Goal: Navigation & Orientation: Find specific page/section

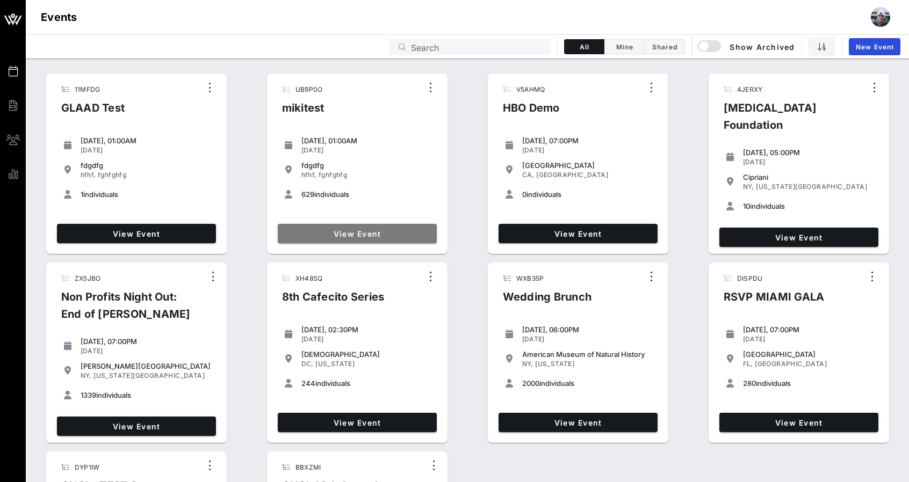
click at [410, 234] on span "View Event" at bounding box center [357, 233] width 150 height 9
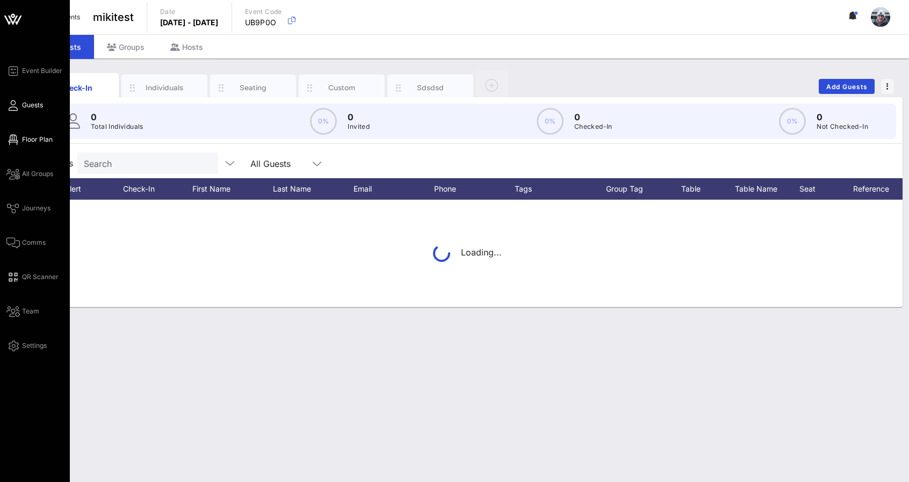
click at [29, 144] on span "Floor Plan" at bounding box center [37, 140] width 31 height 10
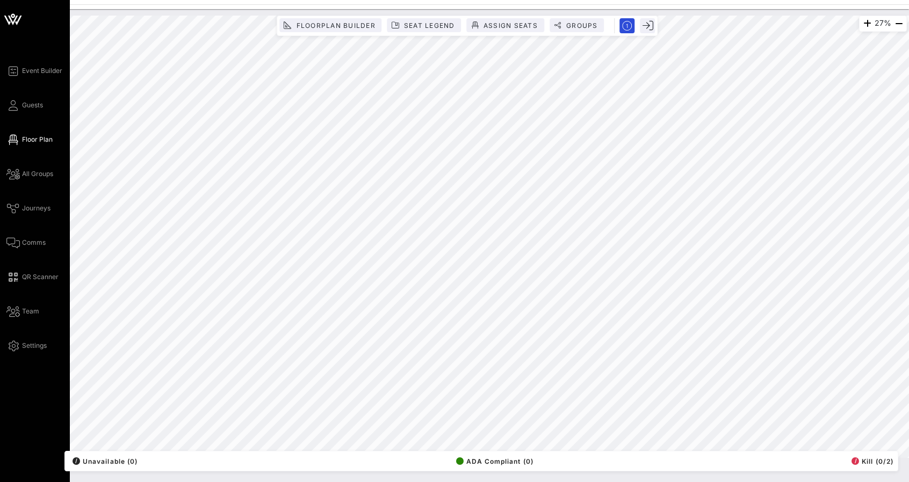
click at [16, 24] on icon at bounding box center [13, 19] width 26 height 26
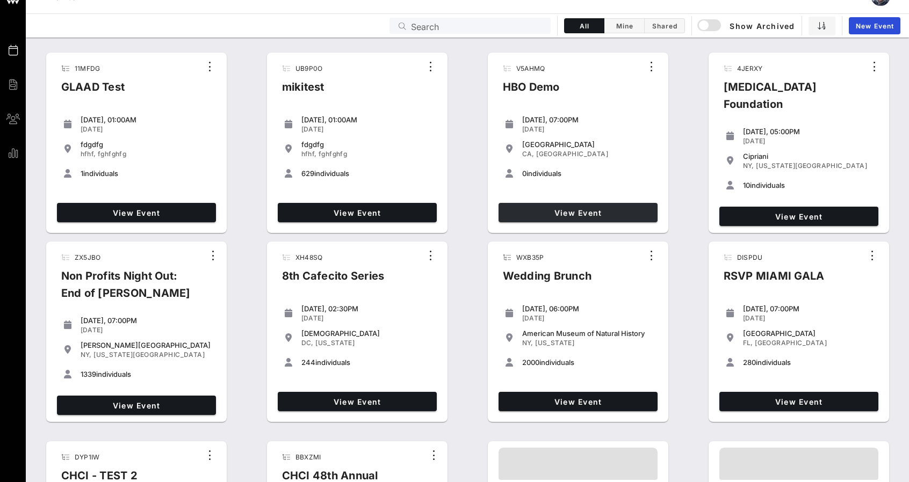
scroll to position [54, 0]
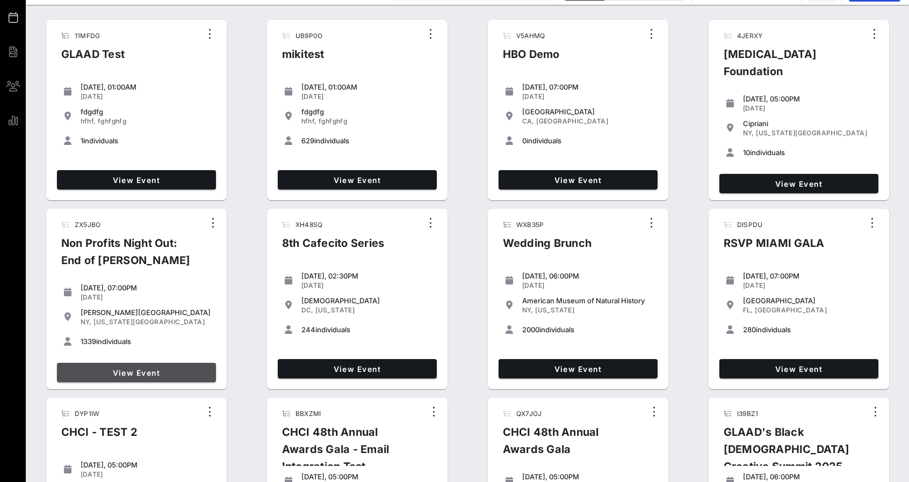
click at [154, 371] on span "View Event" at bounding box center [136, 372] width 150 height 9
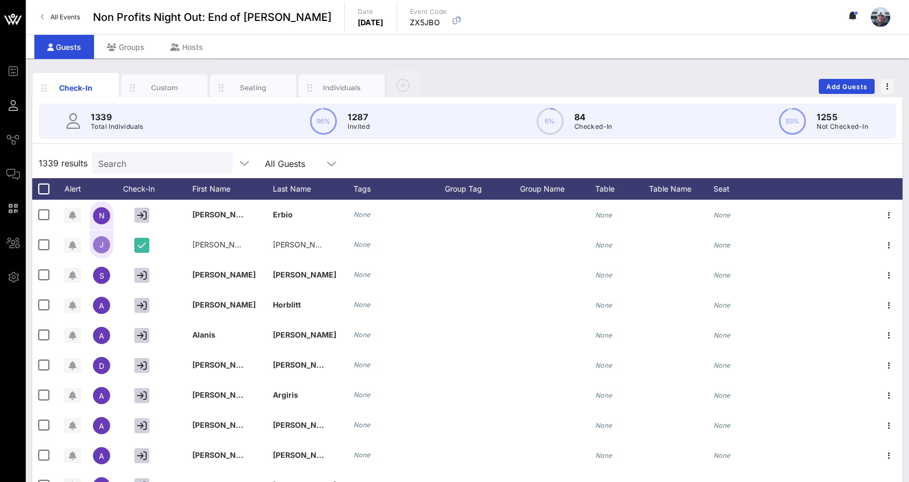
click at [70, 16] on span "All Events" at bounding box center [65, 17] width 30 height 8
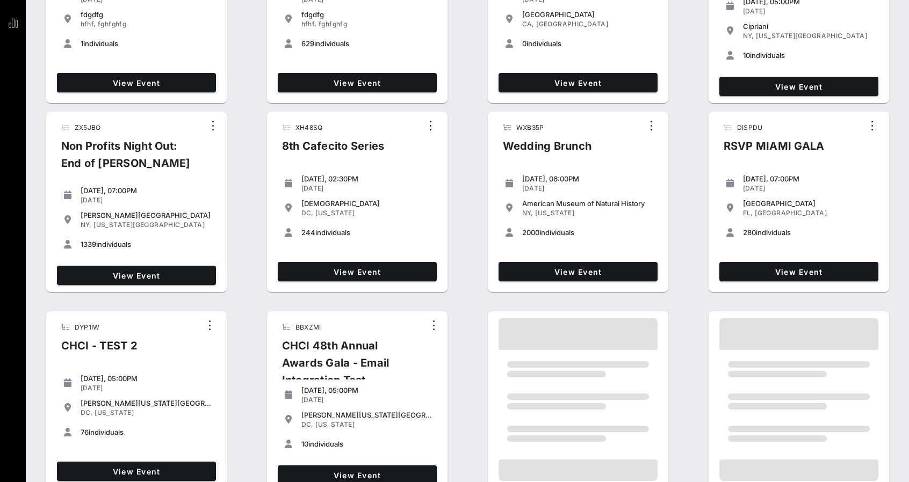
scroll to position [161, 0]
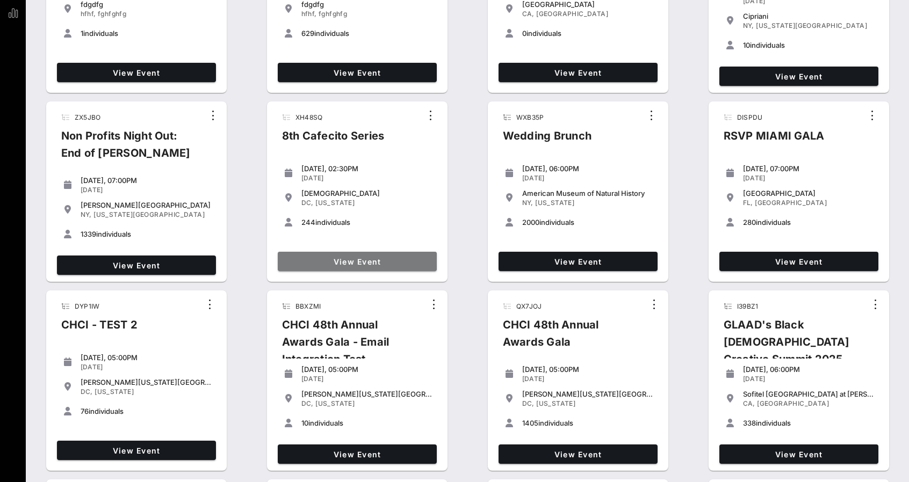
click at [365, 262] on span "View Event" at bounding box center [357, 261] width 150 height 9
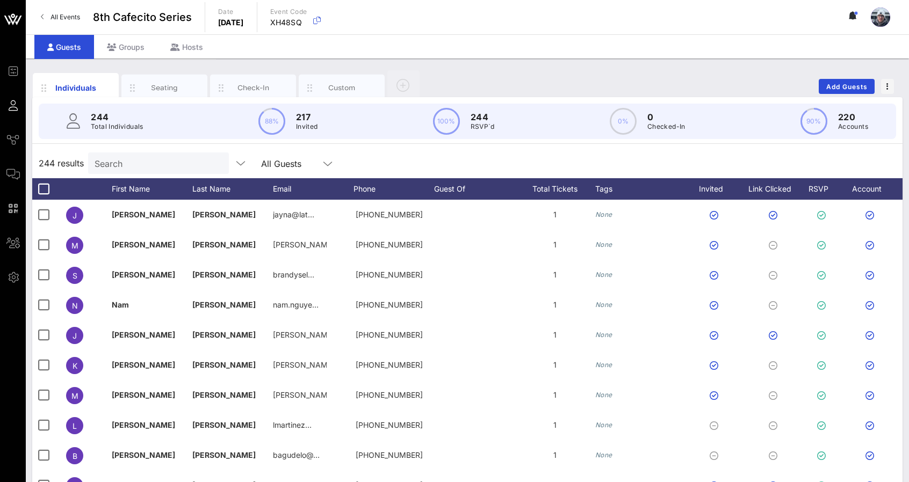
click at [50, 15] on span "All Events" at bounding box center [65, 17] width 30 height 8
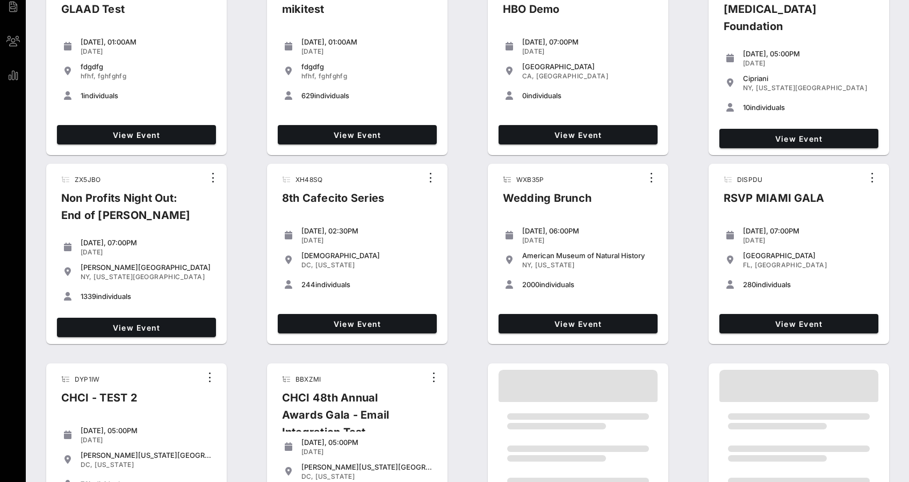
scroll to position [107, 0]
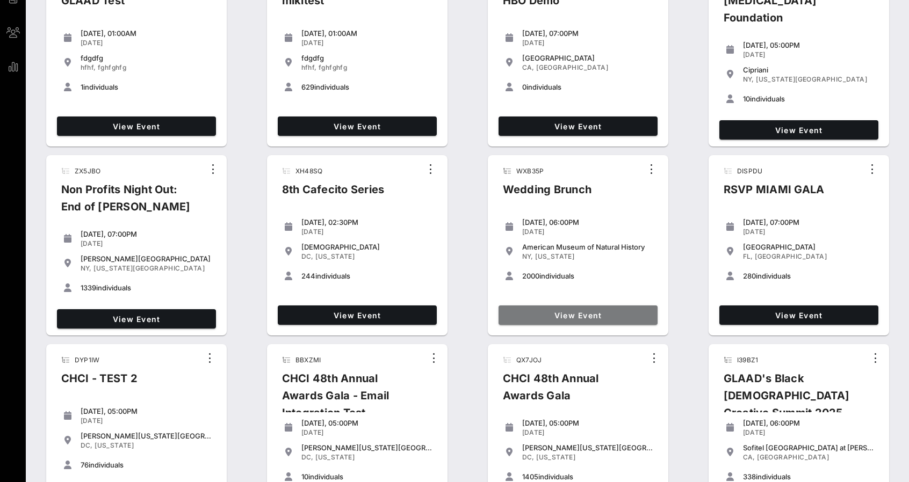
click at [531, 316] on span "View Event" at bounding box center [578, 315] width 150 height 9
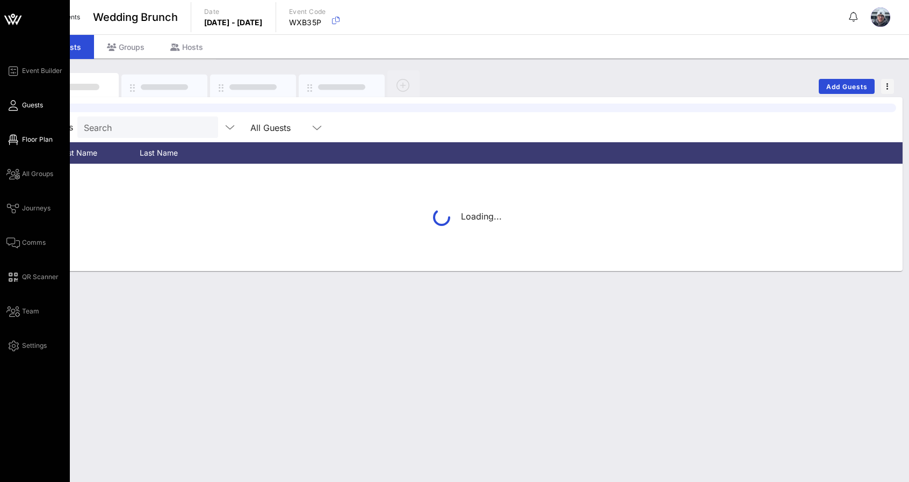
click at [20, 146] on link "Floor Plan" at bounding box center [29, 139] width 46 height 13
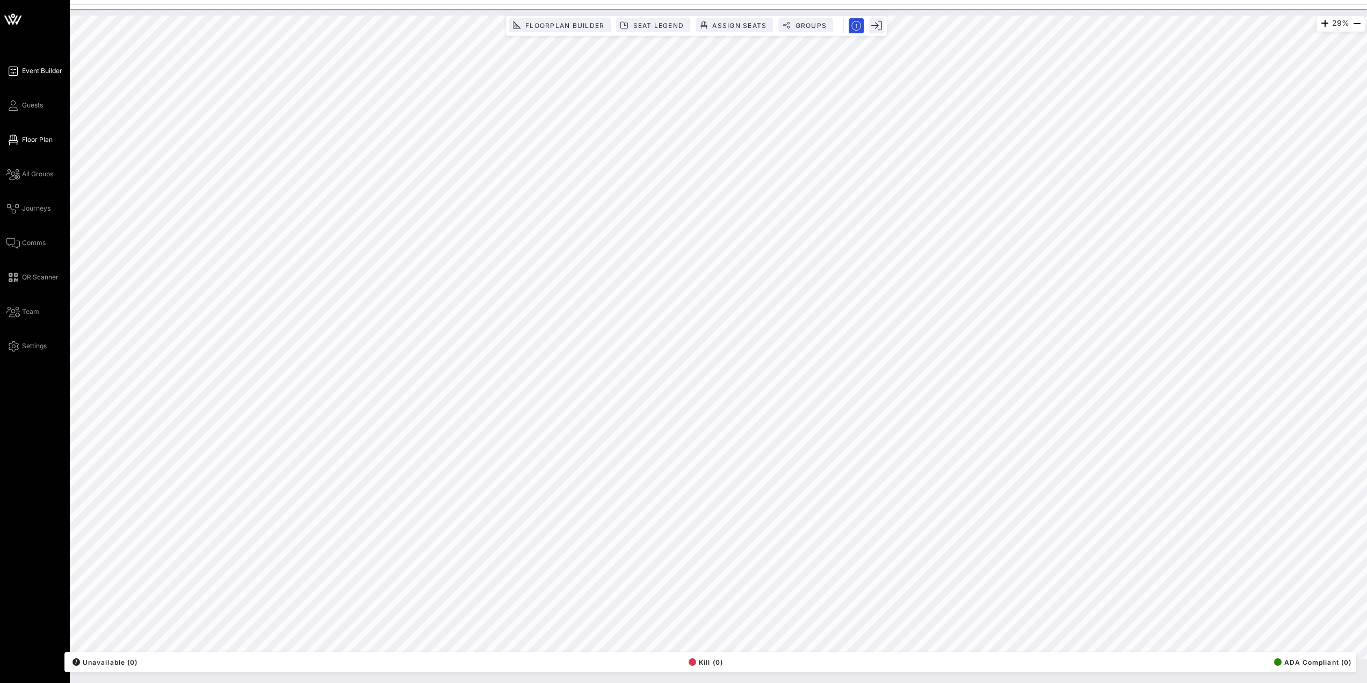
click at [38, 75] on span "Event Builder" at bounding box center [42, 71] width 40 height 10
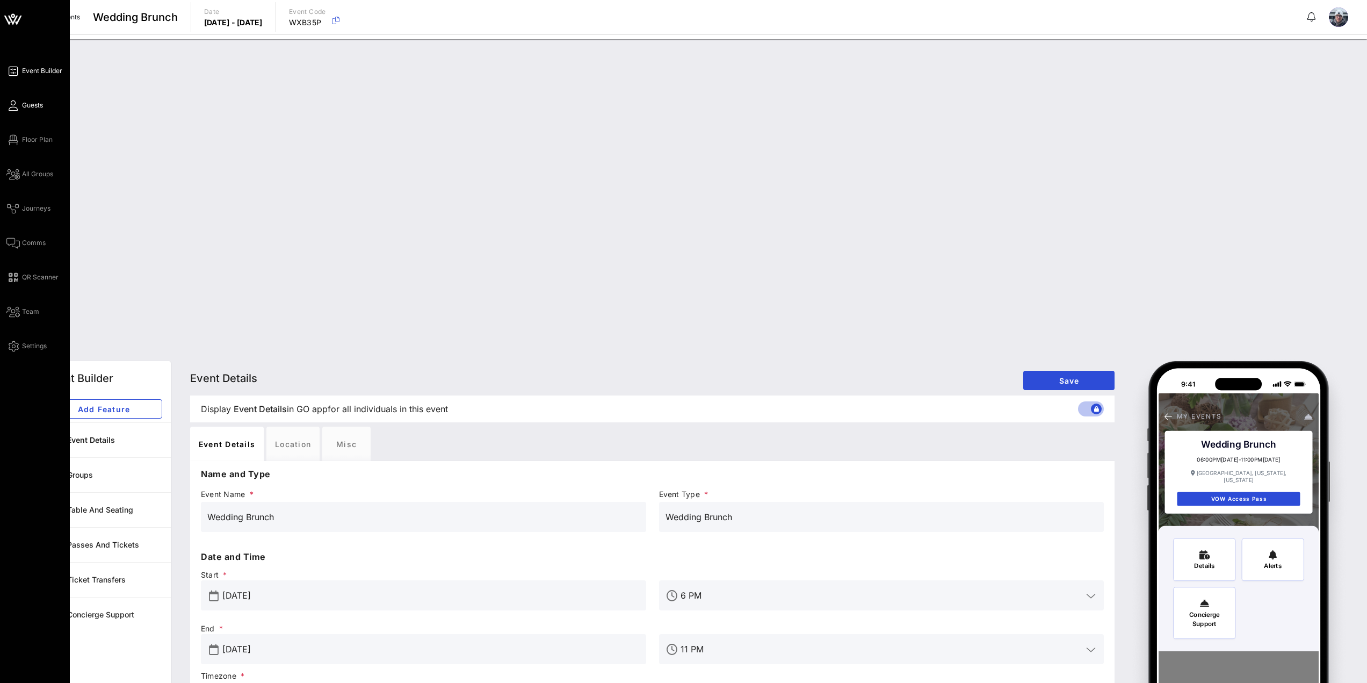
click at [25, 105] on span "Guests" at bounding box center [32, 105] width 21 height 10
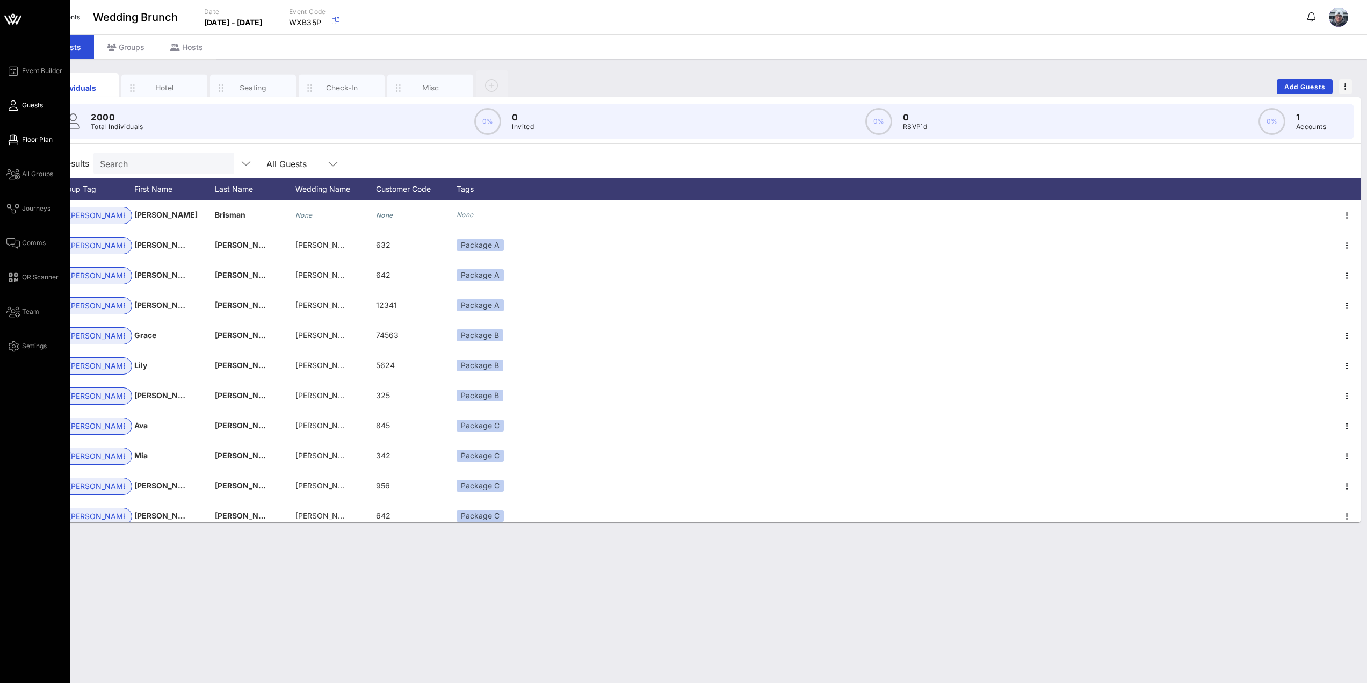
click at [30, 141] on span "Floor Plan" at bounding box center [37, 140] width 31 height 10
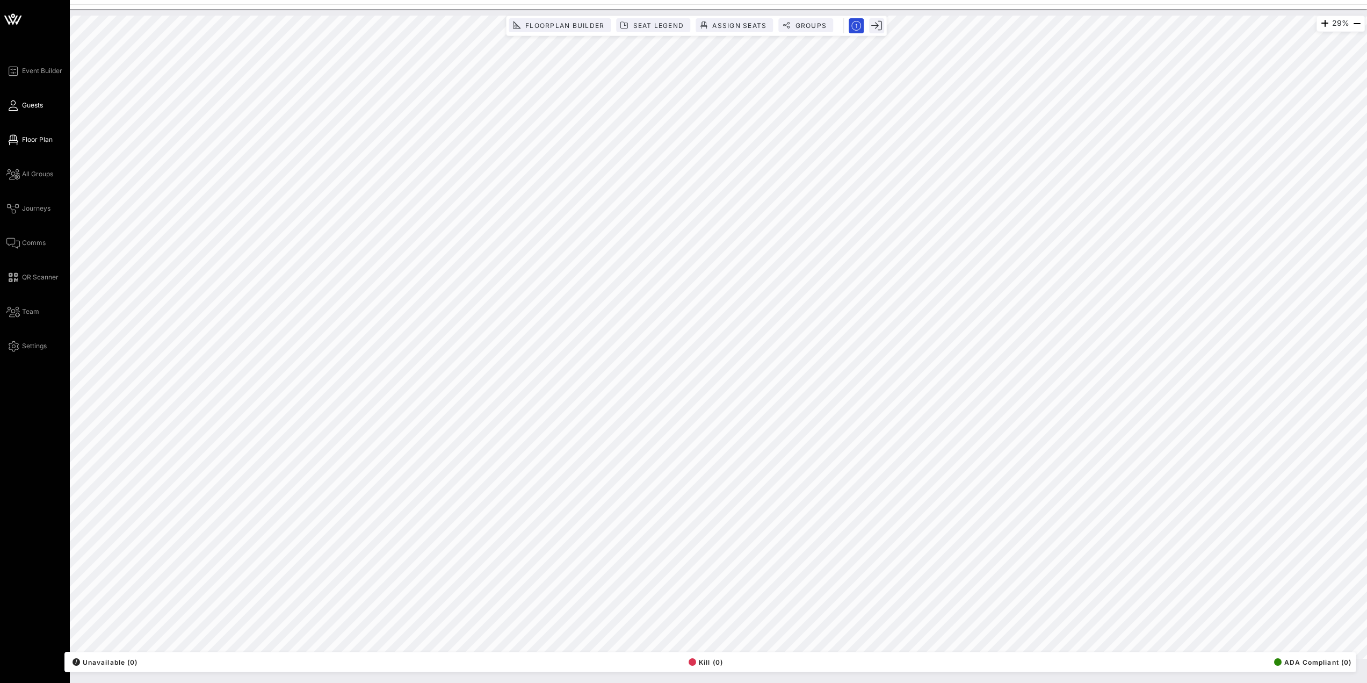
click at [31, 104] on span "Guests" at bounding box center [32, 105] width 21 height 10
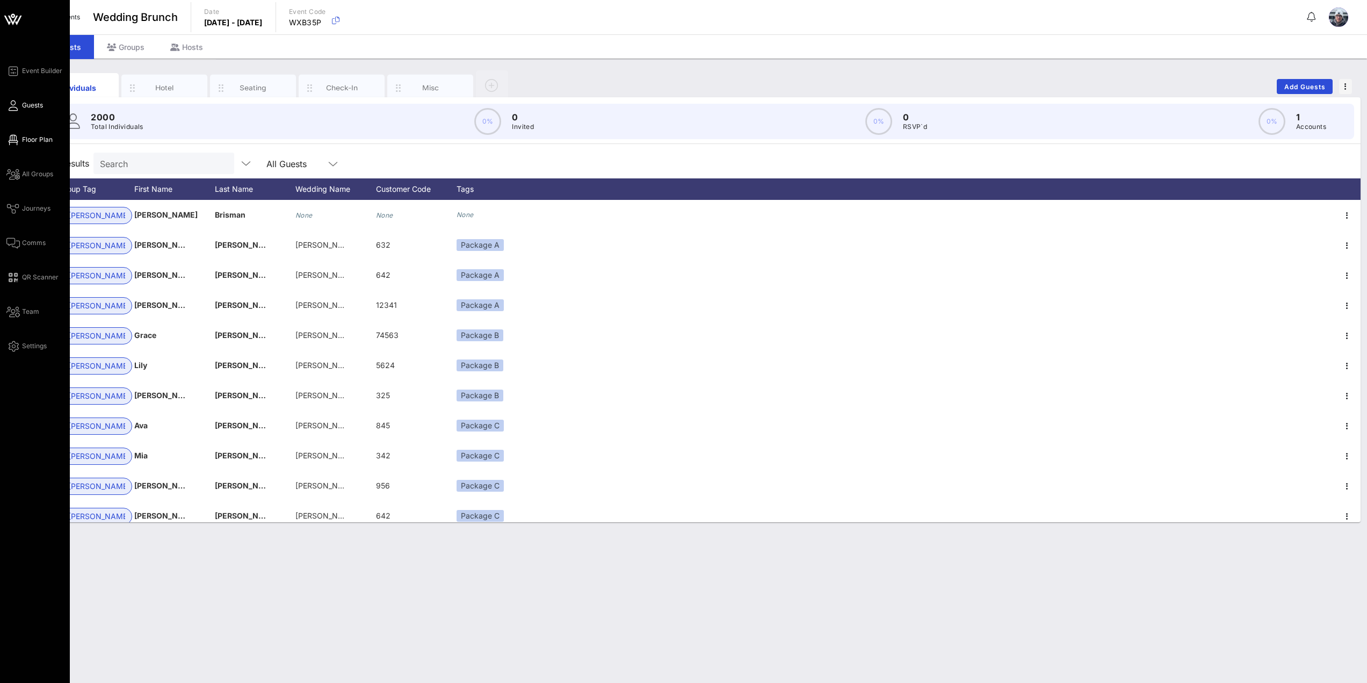
click at [31, 142] on span "Floor Plan" at bounding box center [37, 140] width 31 height 10
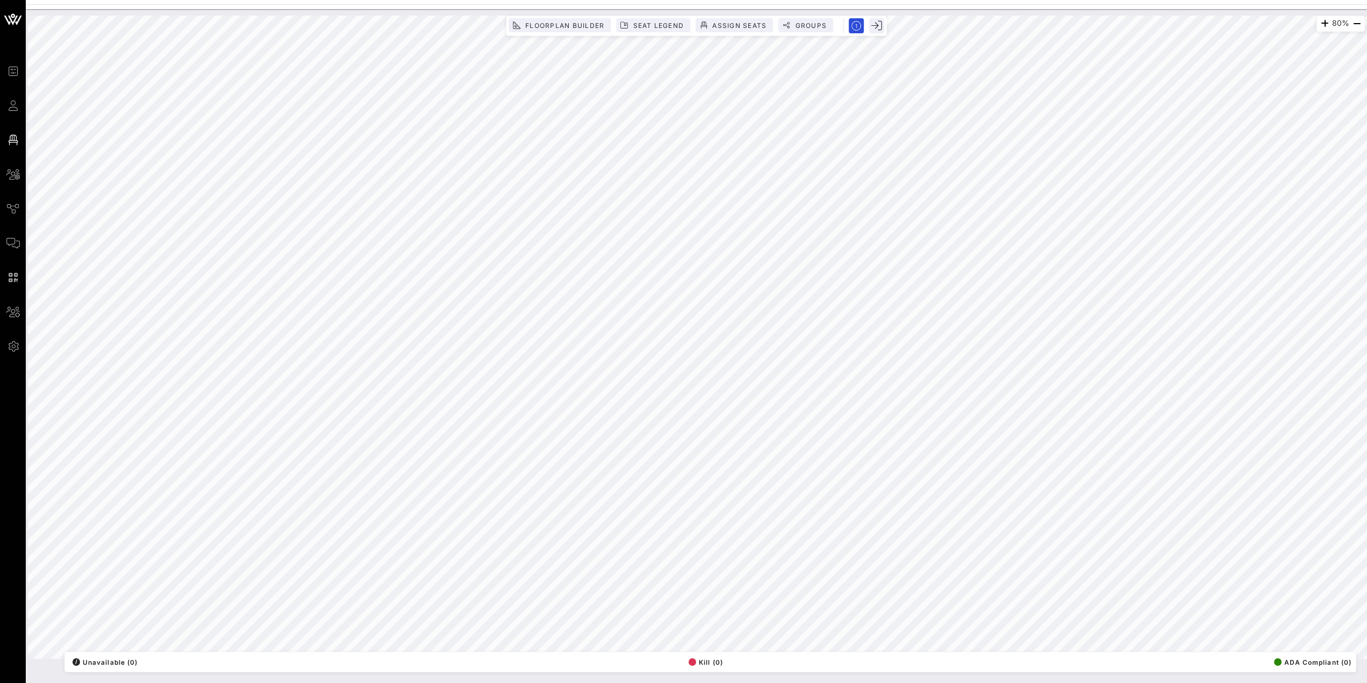
click at [908, 399] on html "Event Builder Guests Floor Plan All Groups Journeys Comms QR Scanner Team Setti…" at bounding box center [683, 341] width 1367 height 683
